Goal: Check status: Check status

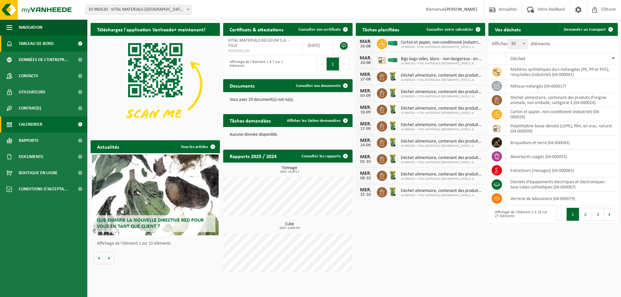
click at [36, 128] on span "Calendrier" at bounding box center [31, 124] width 24 height 16
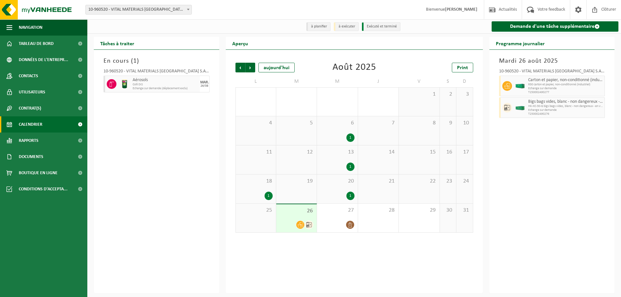
click at [286, 213] on span "26" at bounding box center [296, 211] width 34 height 7
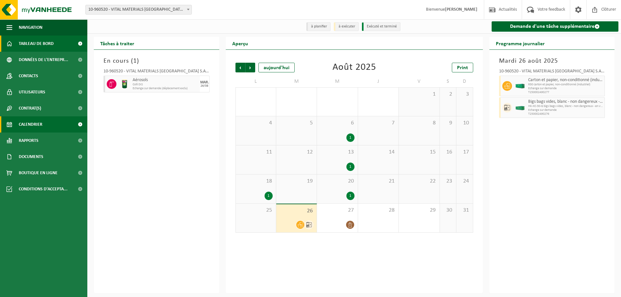
click at [49, 44] on span "Tableau de bord" at bounding box center [36, 44] width 35 height 16
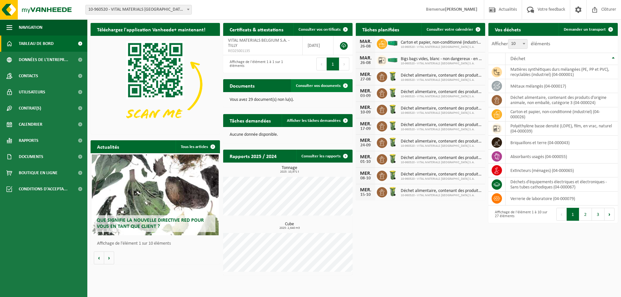
click at [334, 86] on span "Consulter vos documents" at bounding box center [318, 86] width 45 height 4
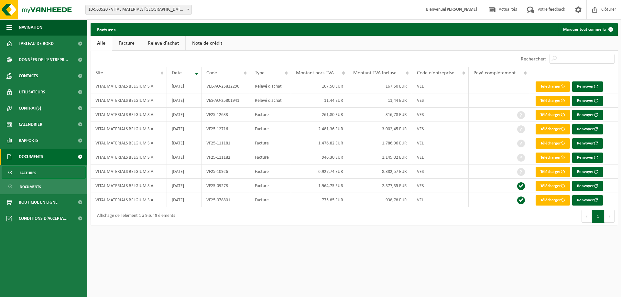
click at [130, 45] on link "Facture" at bounding box center [126, 43] width 29 height 15
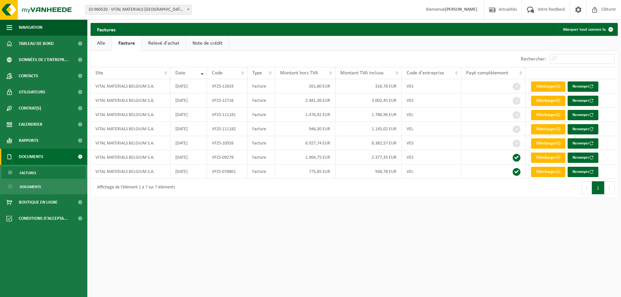
click at [195, 42] on link "Note de crédit" at bounding box center [207, 43] width 43 height 15
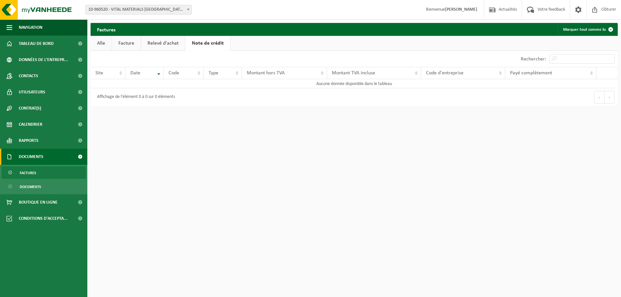
click at [174, 43] on link "Relevé d'achat" at bounding box center [163, 43] width 44 height 15
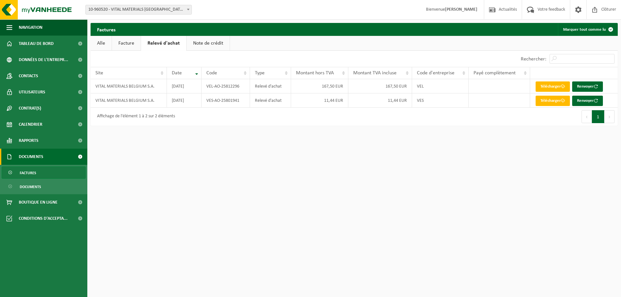
click at [137, 47] on link "Facture" at bounding box center [126, 43] width 29 height 15
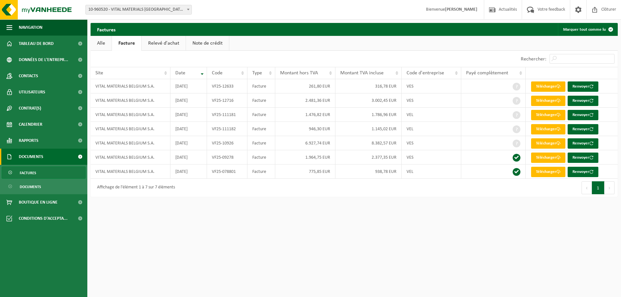
click at [103, 44] on link "Alle" at bounding box center [101, 43] width 21 height 15
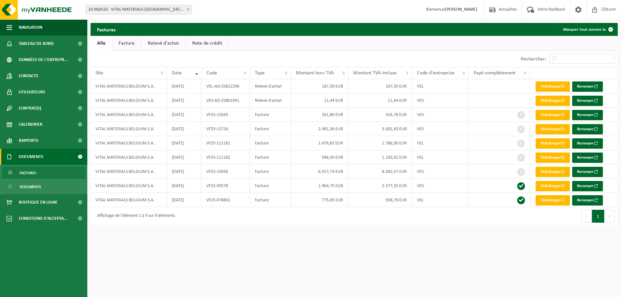
click at [138, 42] on link "Facture" at bounding box center [126, 43] width 29 height 15
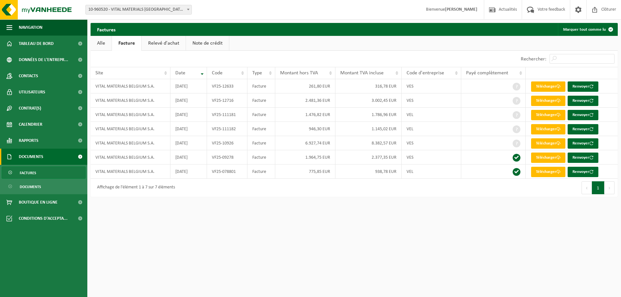
click at [194, 41] on link "Note de crédit" at bounding box center [207, 43] width 43 height 15
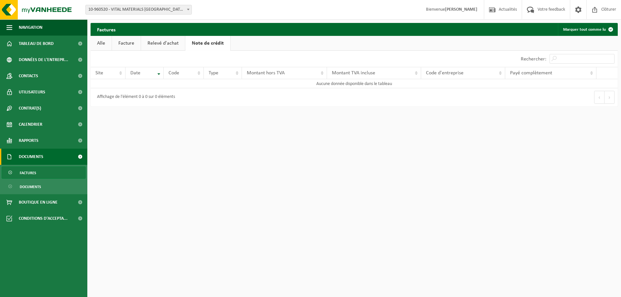
click at [179, 41] on link "Relevé d'achat" at bounding box center [163, 43] width 44 height 15
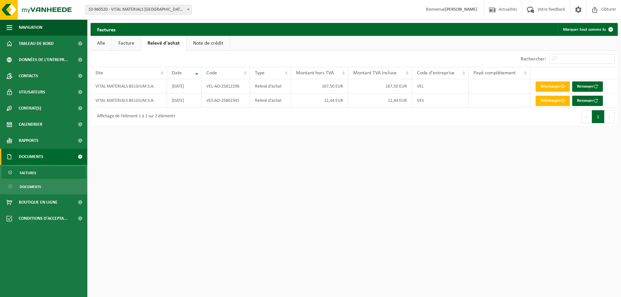
click at [134, 43] on link "Facture" at bounding box center [126, 43] width 29 height 15
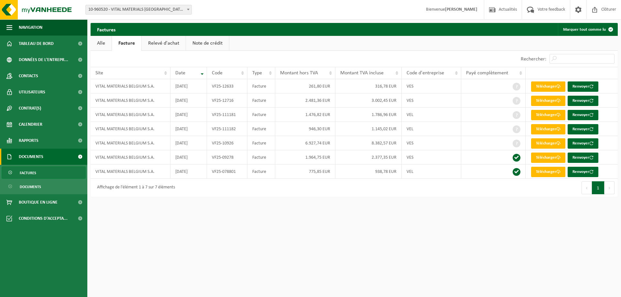
click at [158, 43] on link "Relevé d'achat" at bounding box center [164, 43] width 44 height 15
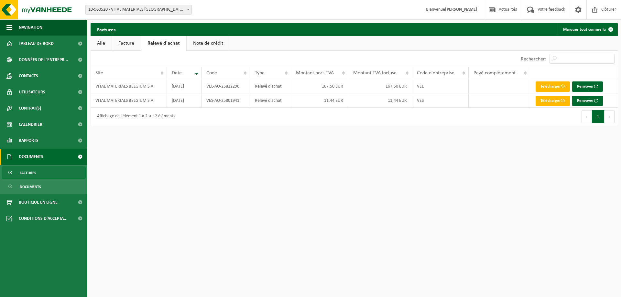
click at [200, 40] on link "Note de crédit" at bounding box center [208, 43] width 43 height 15
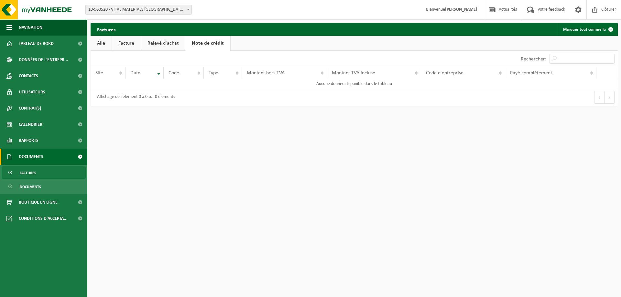
click at [28, 180] on ul "Factures Documents" at bounding box center [43, 179] width 87 height 29
click at [28, 168] on span "Factures" at bounding box center [28, 173] width 16 height 12
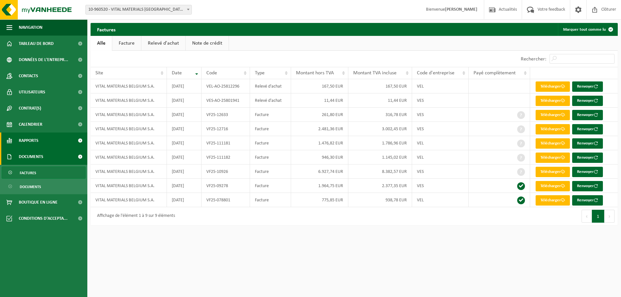
click at [24, 140] on span "Rapports" at bounding box center [29, 141] width 20 height 16
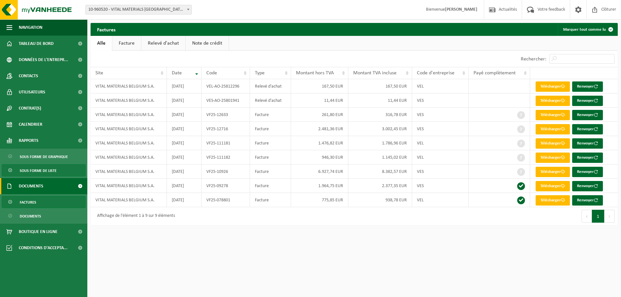
click at [21, 168] on span "Sous forme de liste" at bounding box center [38, 171] width 37 height 12
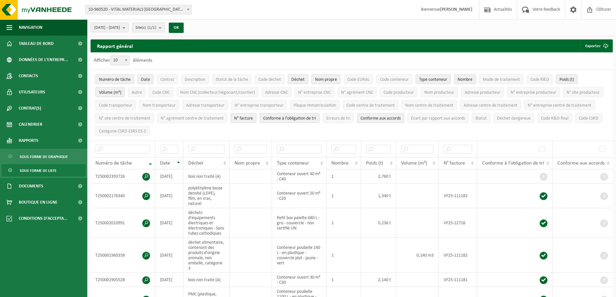
click at [164, 162] on span "Date" at bounding box center [165, 163] width 10 height 5
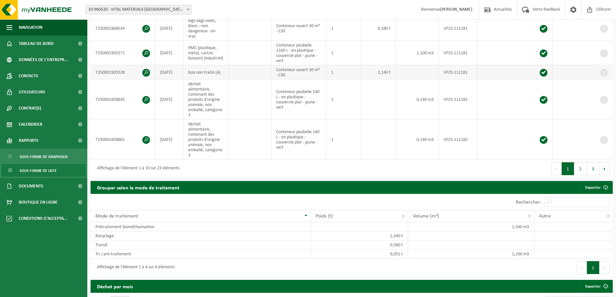
scroll to position [323, 0]
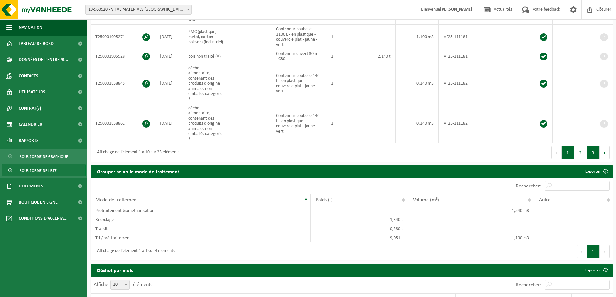
click at [589, 146] on button "3" at bounding box center [593, 152] width 13 height 13
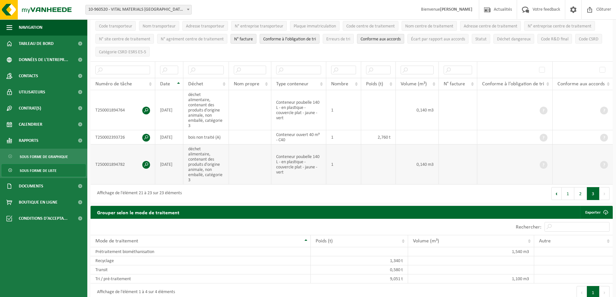
scroll to position [0, 0]
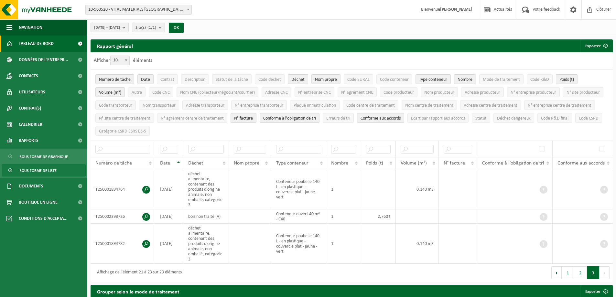
click at [36, 38] on span "Tableau de bord" at bounding box center [36, 44] width 35 height 16
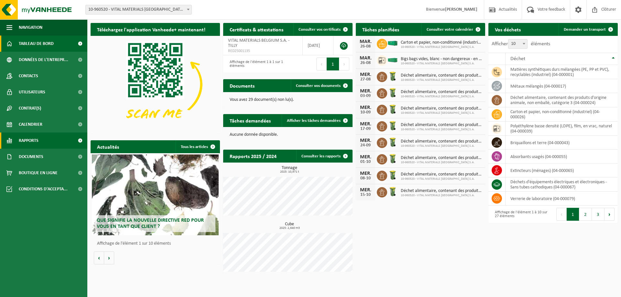
click at [39, 138] on link "Rapports" at bounding box center [43, 141] width 87 height 16
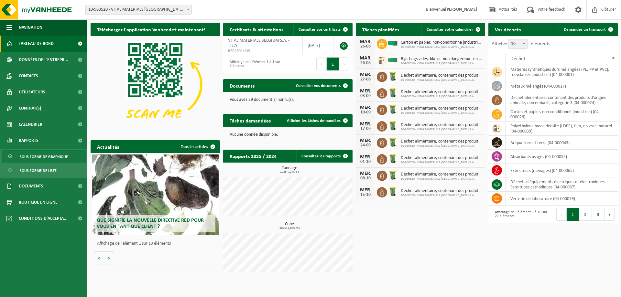
click at [38, 156] on span "Sous forme de graphique" at bounding box center [44, 157] width 48 height 12
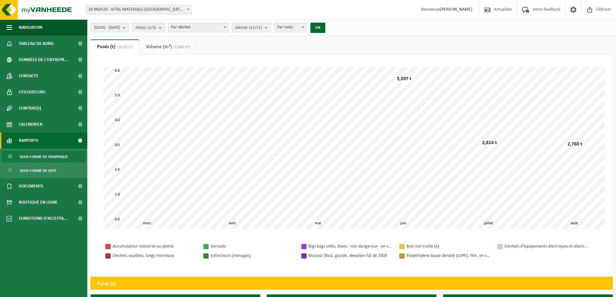
click at [177, 46] on span "(2,640 m³)" at bounding box center [181, 47] width 18 height 4
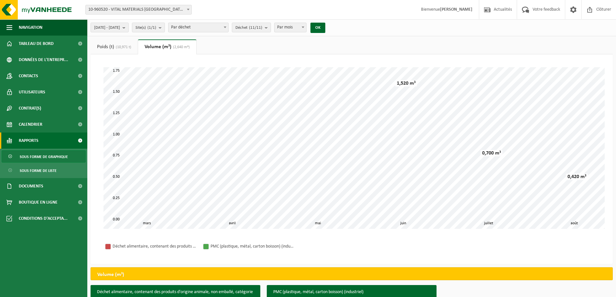
click at [116, 49] on span "(10,971 t)" at bounding box center [122, 47] width 17 height 4
